Goal: Transaction & Acquisition: Purchase product/service

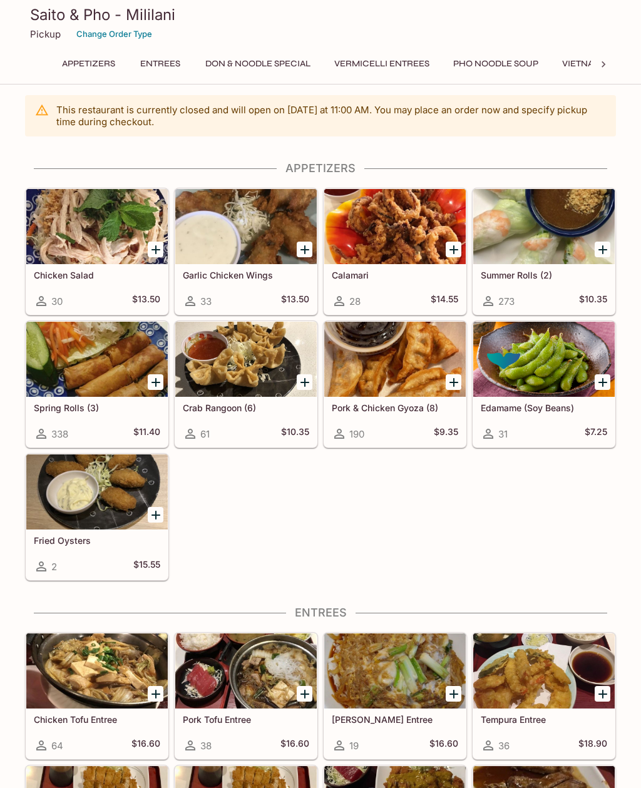
scroll to position [6, 0]
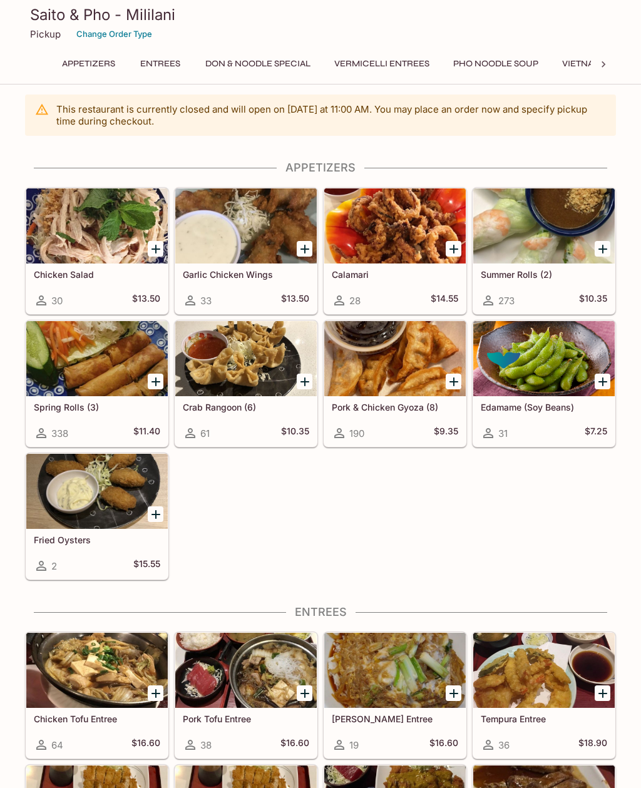
click at [153, 381] on icon "Add Spring Rolls (3)" at bounding box center [156, 382] width 9 height 9
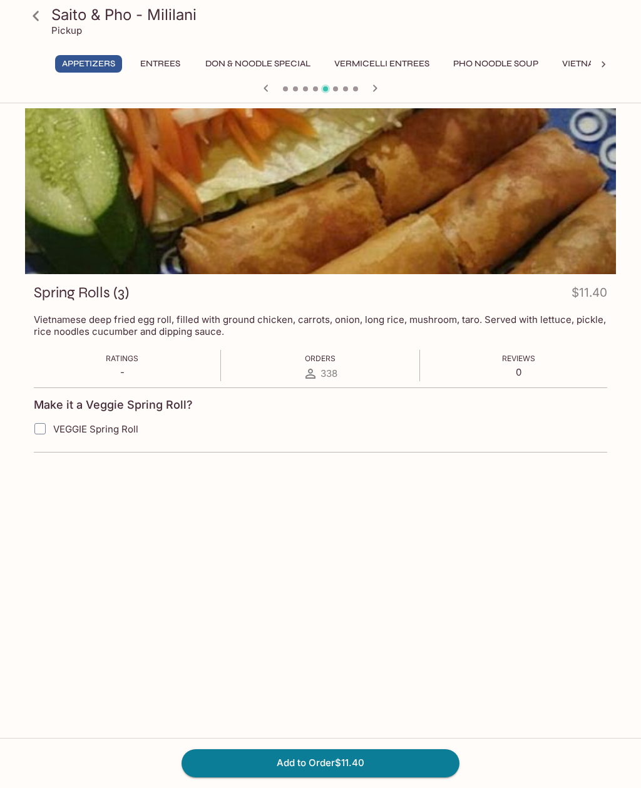
click at [395, 761] on button "Add to Order $11.40" at bounding box center [321, 764] width 278 height 28
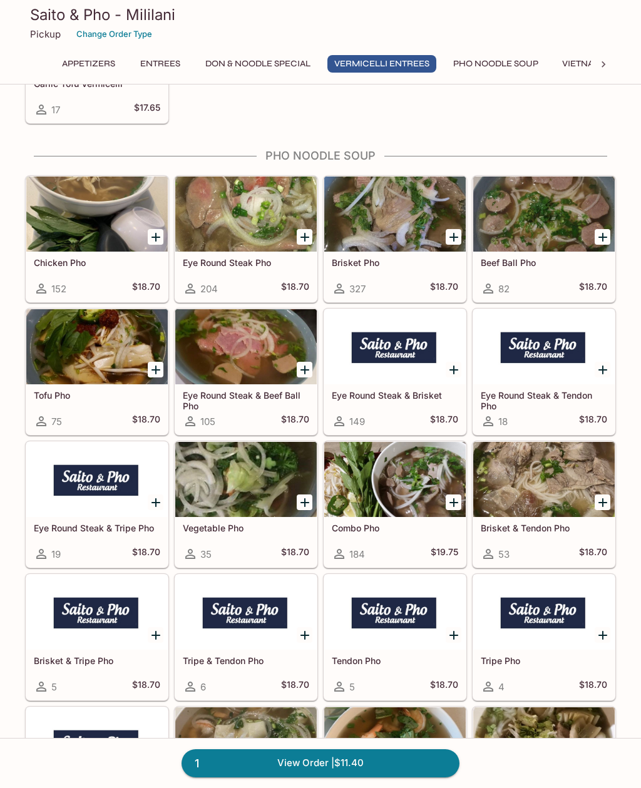
scroll to position [2593, 0]
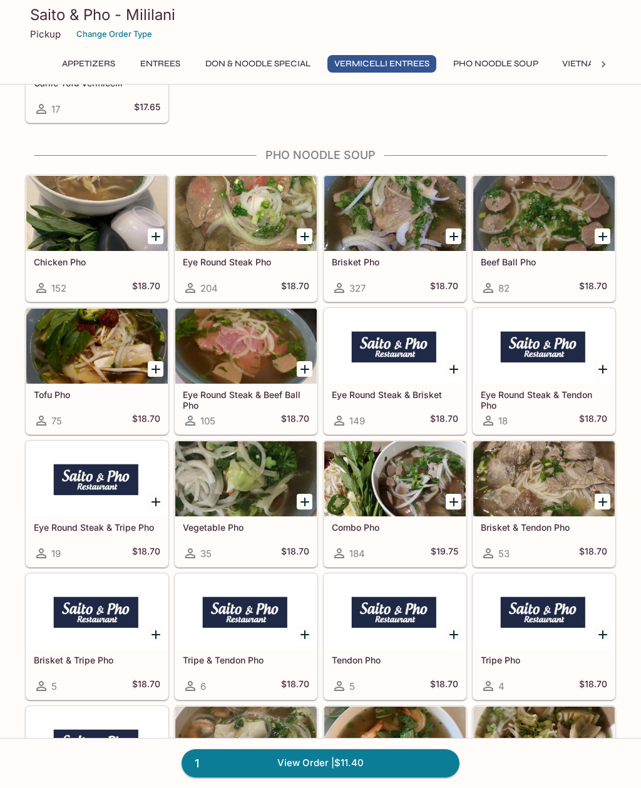
click at [603, 237] on icon "Add Beef Ball Pho" at bounding box center [603, 236] width 9 height 9
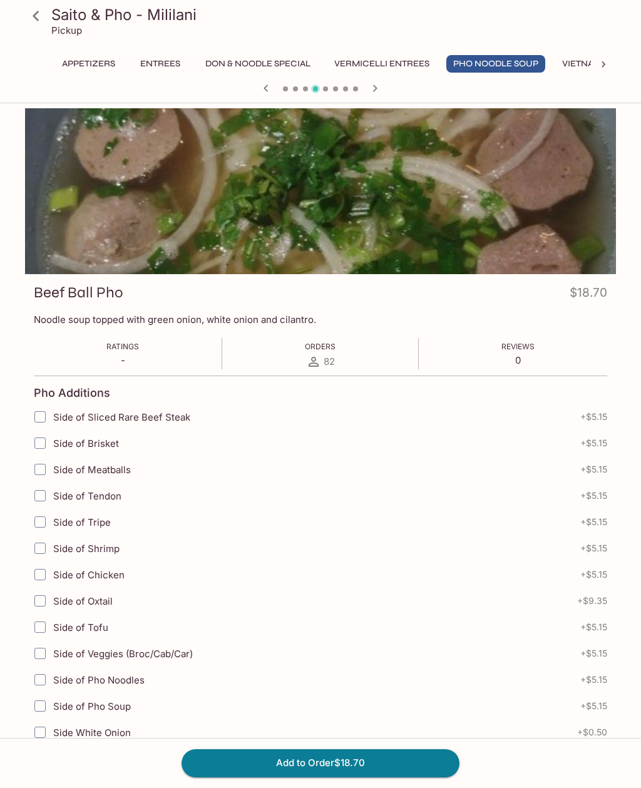
click at [390, 760] on button "Add to Order $18.70" at bounding box center [321, 764] width 278 height 28
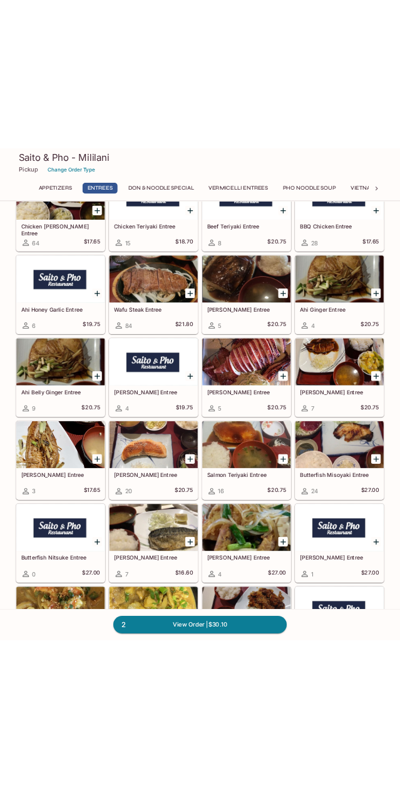
scroll to position [1130, 0]
